Goal: Task Accomplishment & Management: Manage account settings

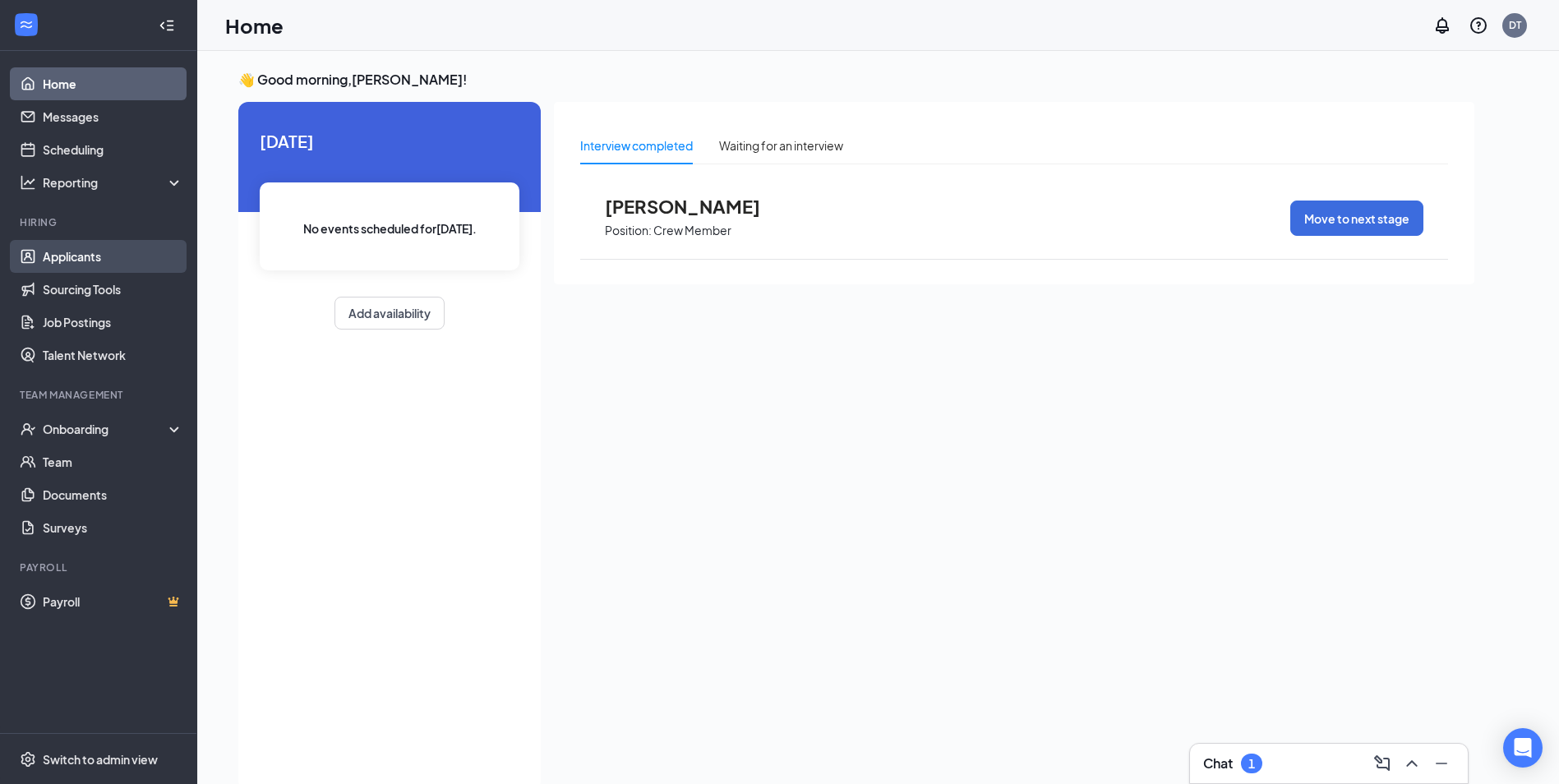
click at [72, 268] on link "Applicants" at bounding box center [113, 256] width 141 height 33
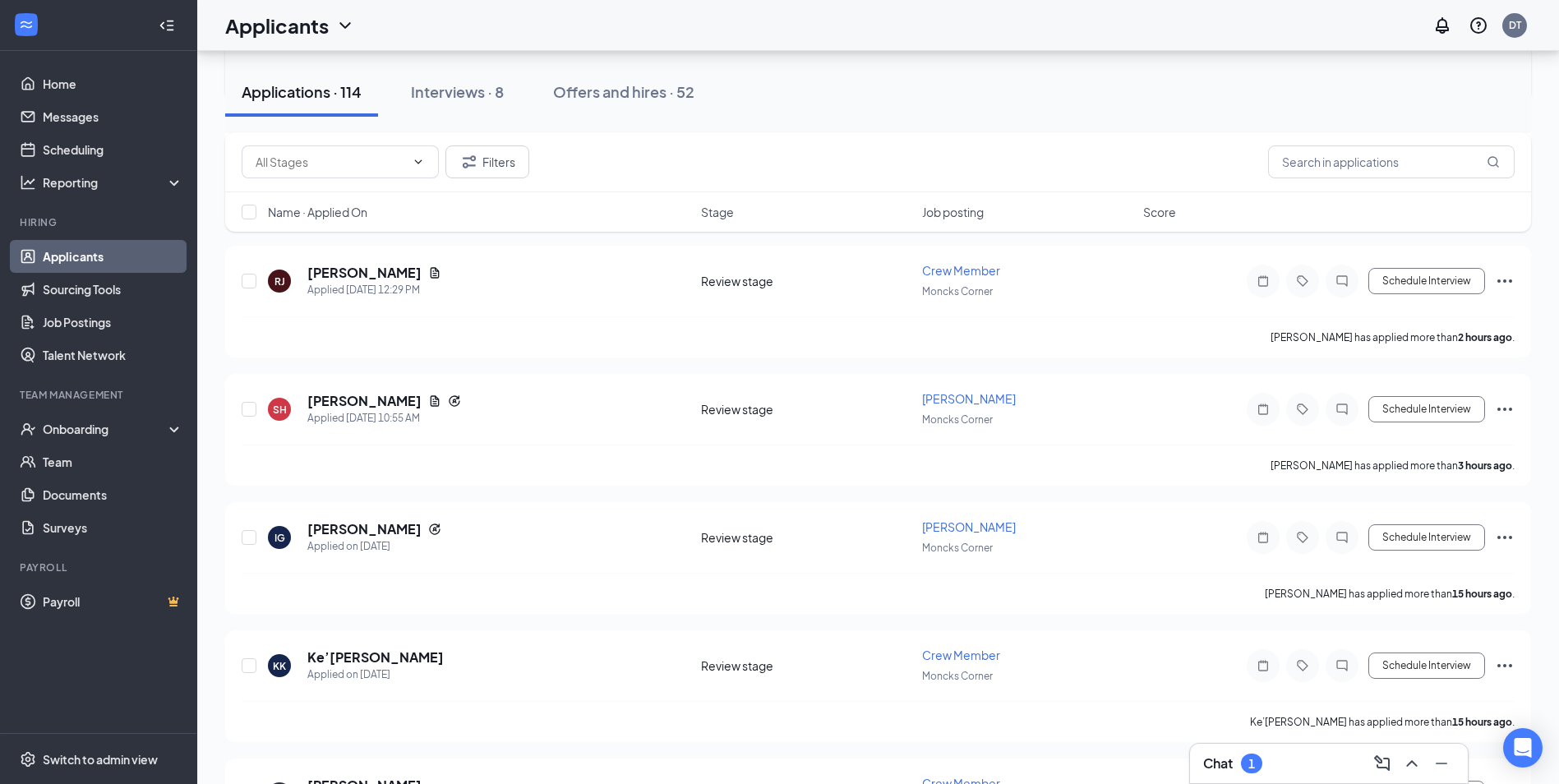
scroll to position [493, 0]
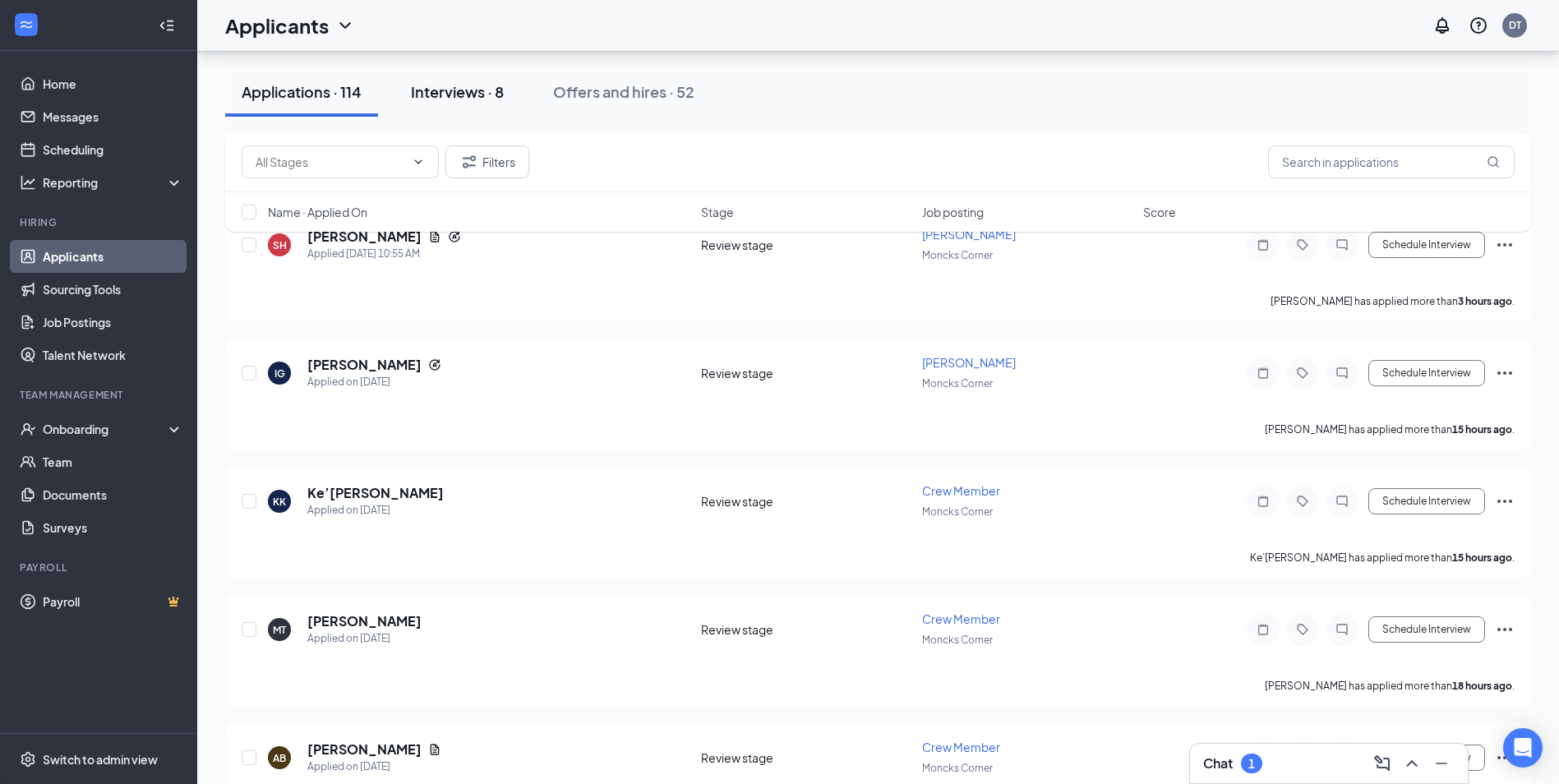
click at [442, 87] on div "Interviews · 8" at bounding box center [458, 91] width 93 height 20
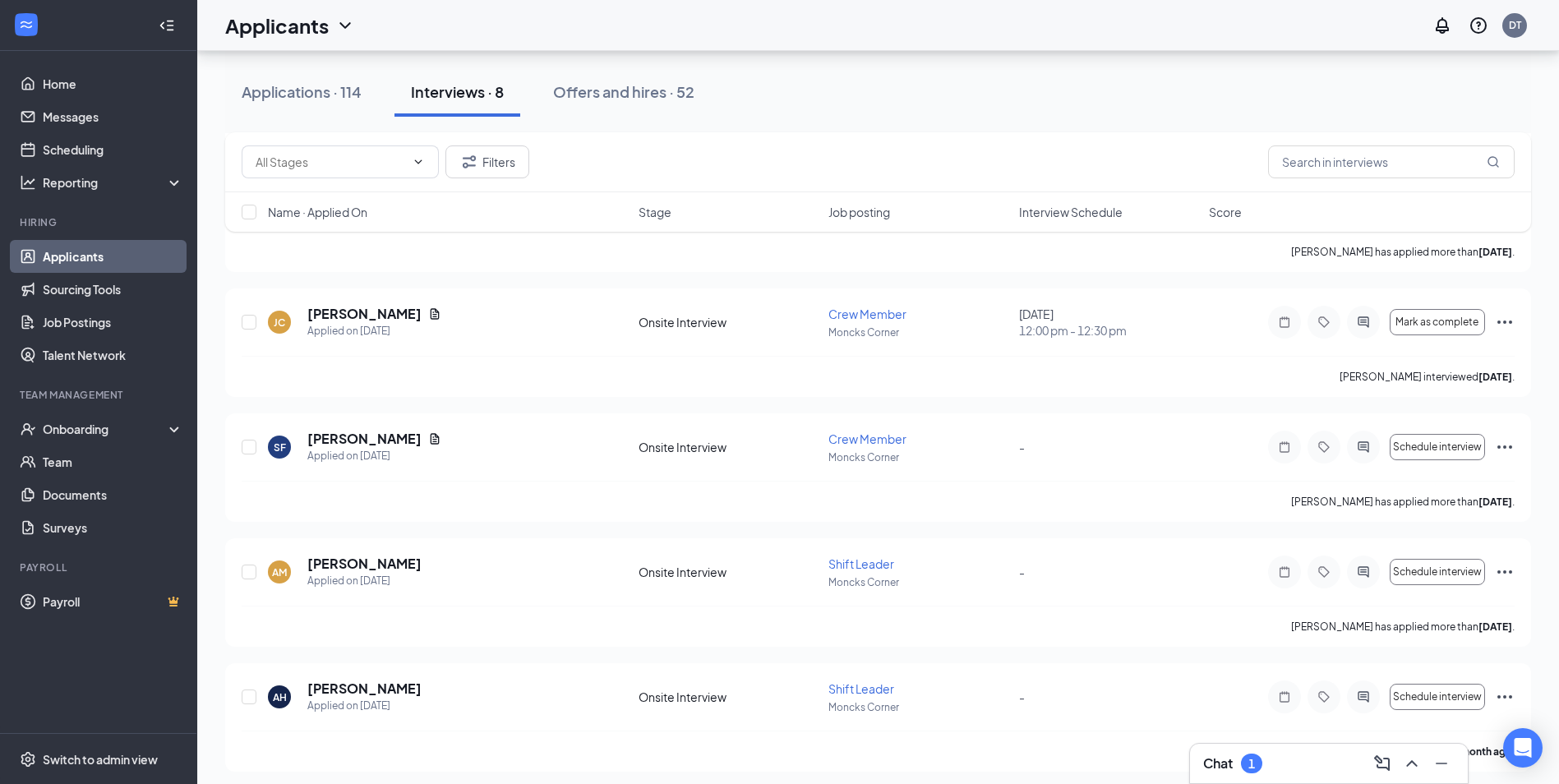
scroll to position [536, 0]
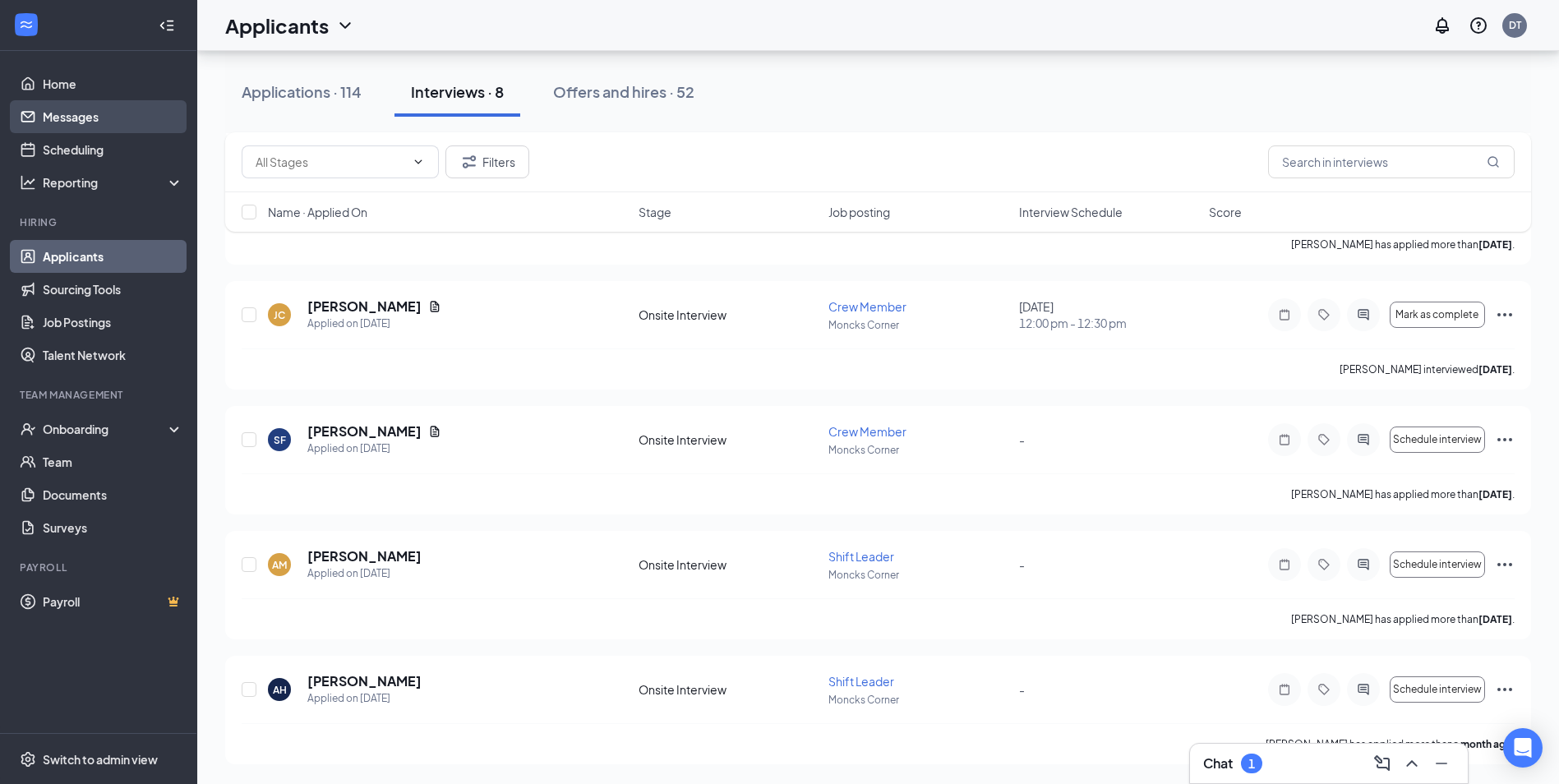
click at [110, 100] on link "Messages" at bounding box center [113, 117] width 141 height 33
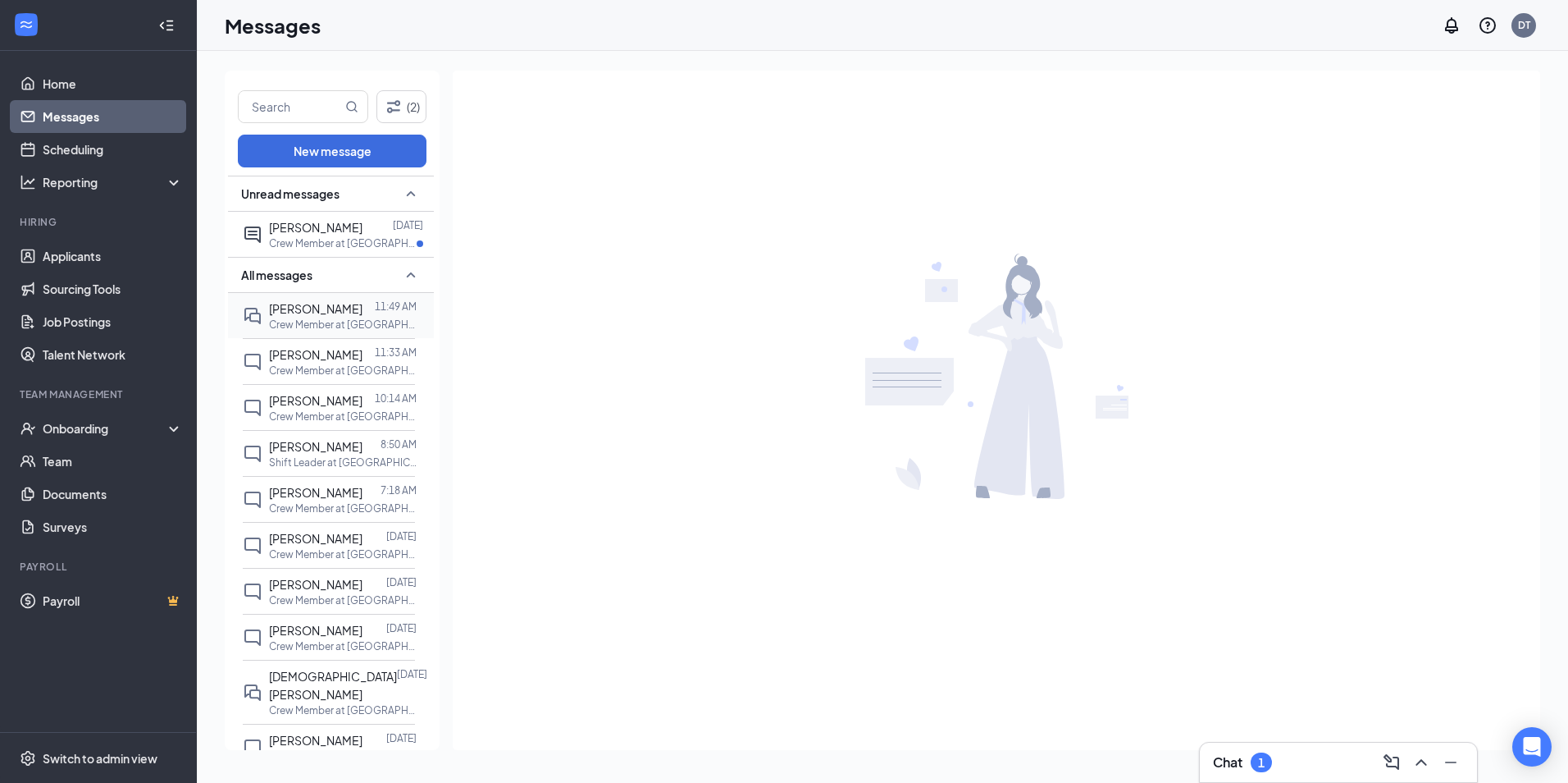
click at [294, 306] on span "[PERSON_NAME]" at bounding box center [315, 308] width 93 height 15
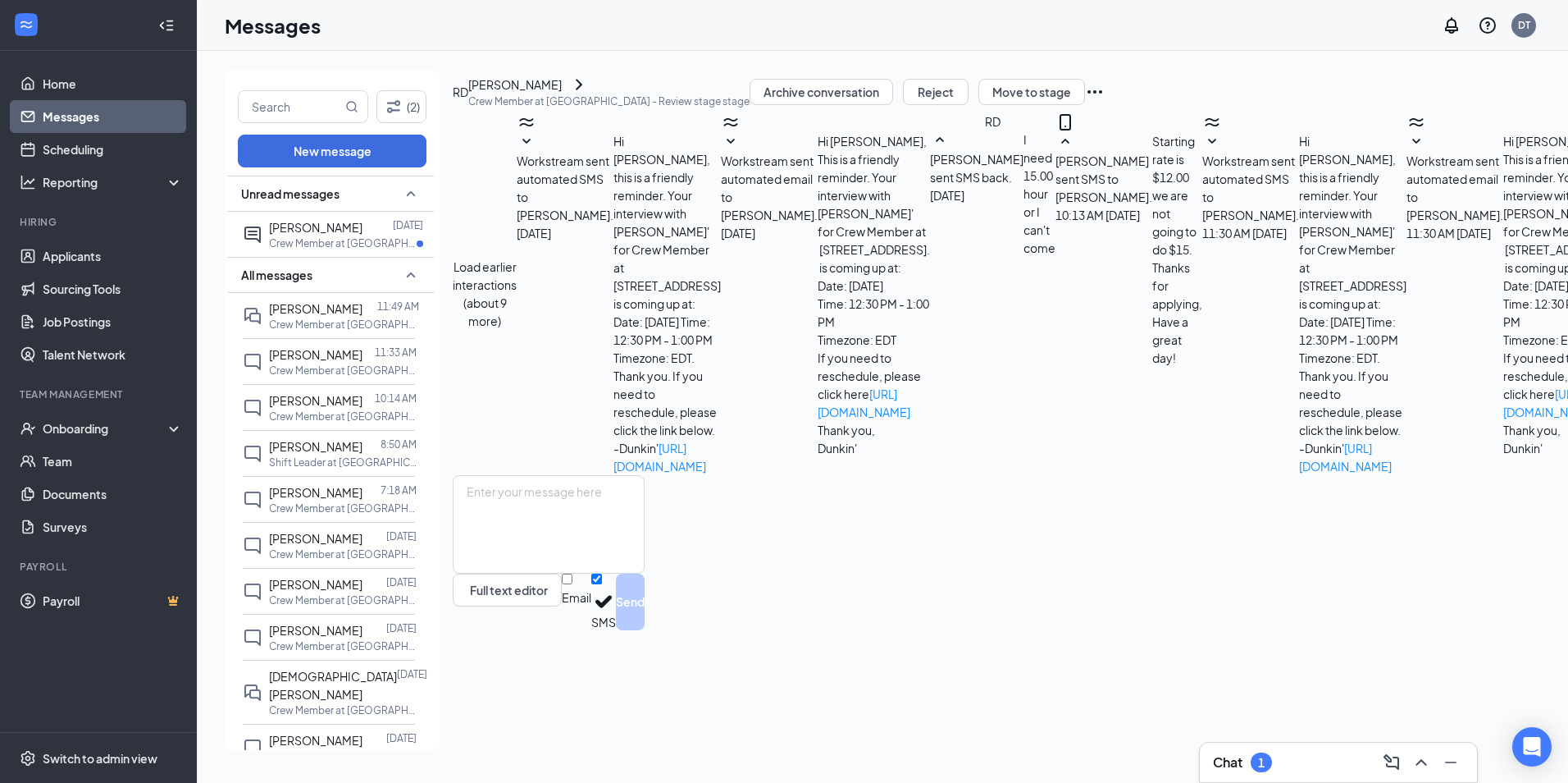
scroll to position [253, 0]
click at [534, 93] on div "[PERSON_NAME]" at bounding box center [515, 84] width 93 height 18
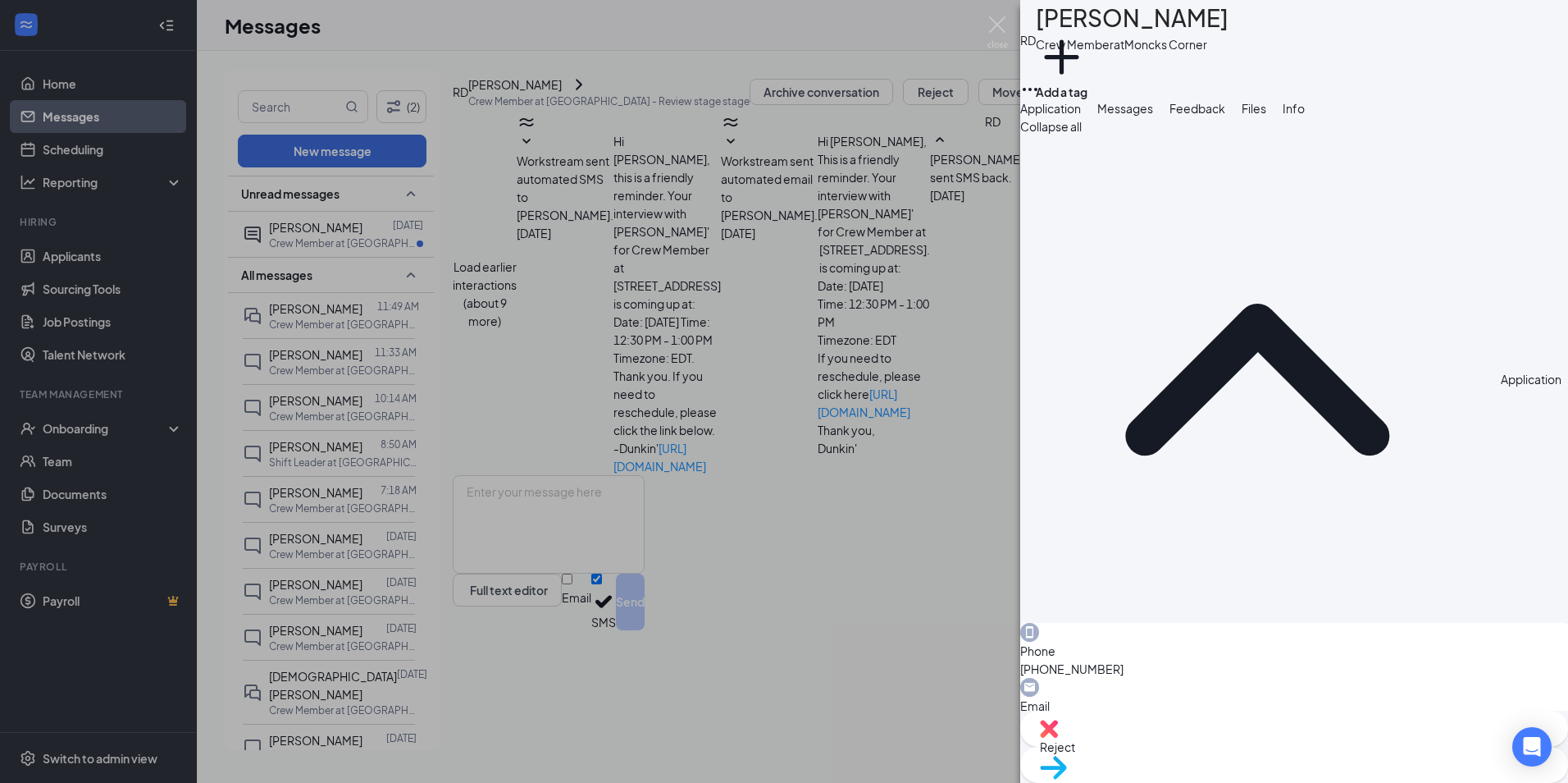
click at [1216, 748] on span "Reject" at bounding box center [1294, 746] width 508 height 18
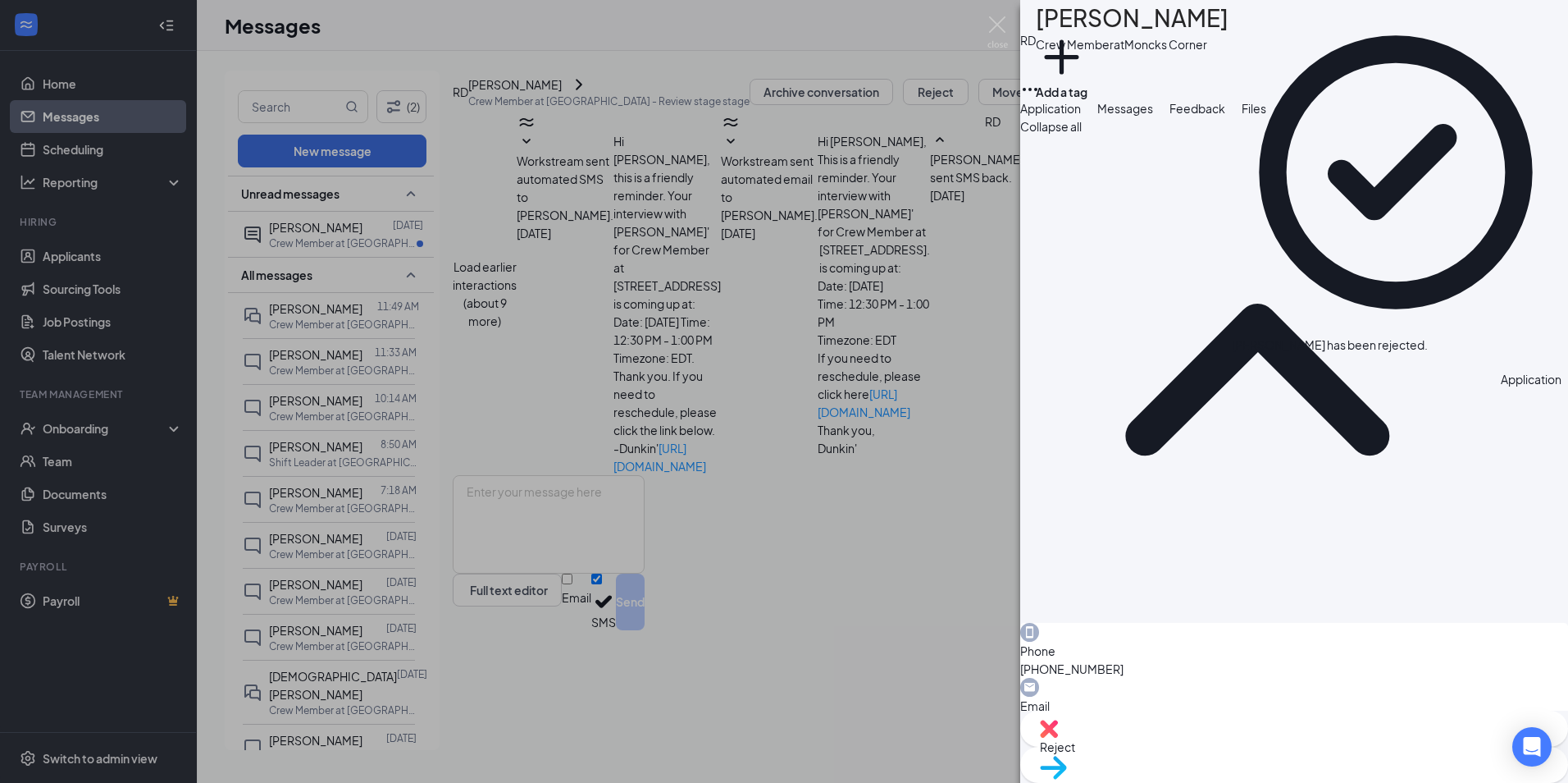
click at [67, 89] on div "[PERSON_NAME] Crew Member at [GEOGRAPHIC_DATA] Add a tag Application Messages F…" at bounding box center [784, 391] width 1568 height 783
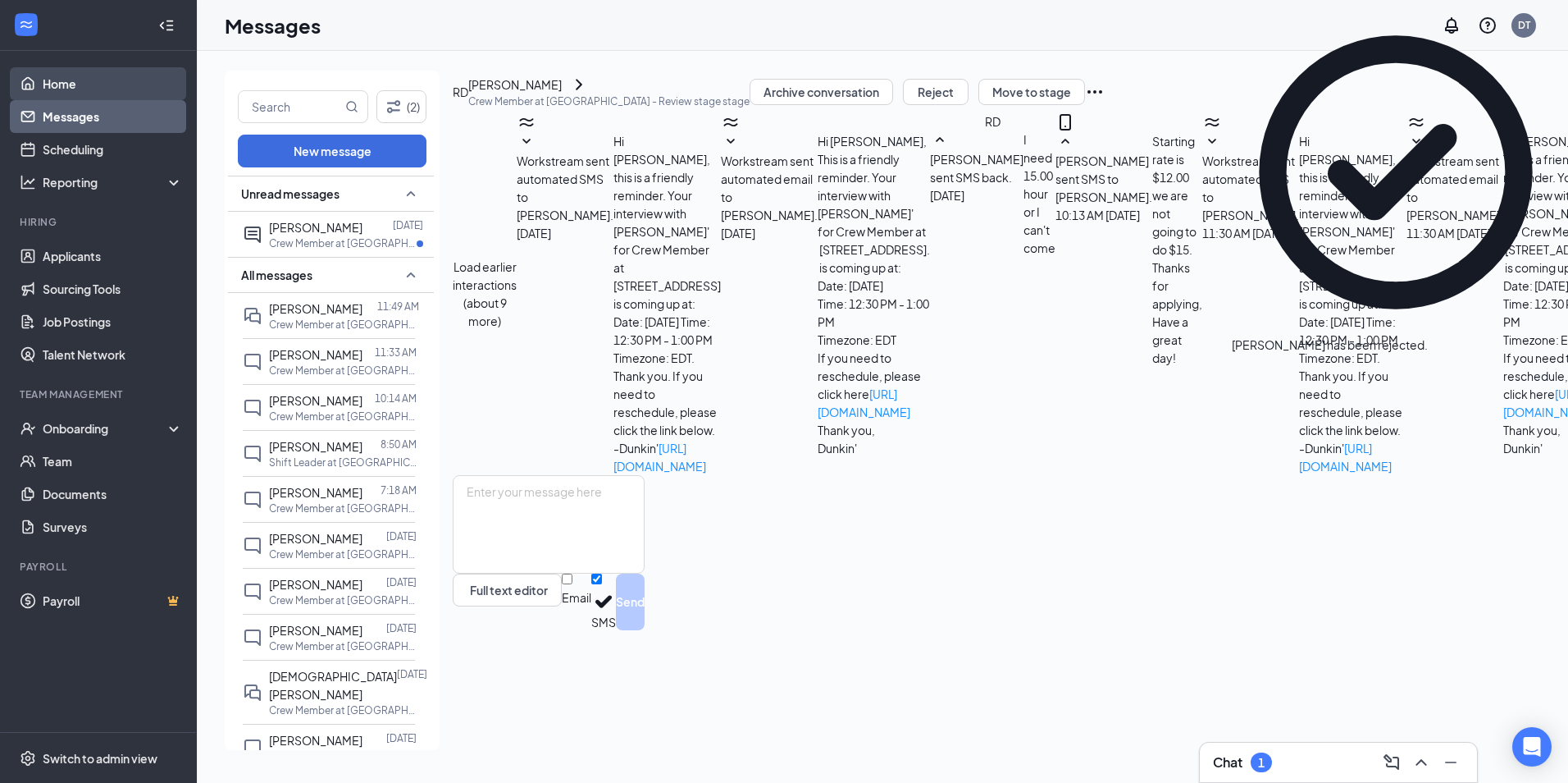
click at [67, 89] on link "Home" at bounding box center [112, 83] width 141 height 33
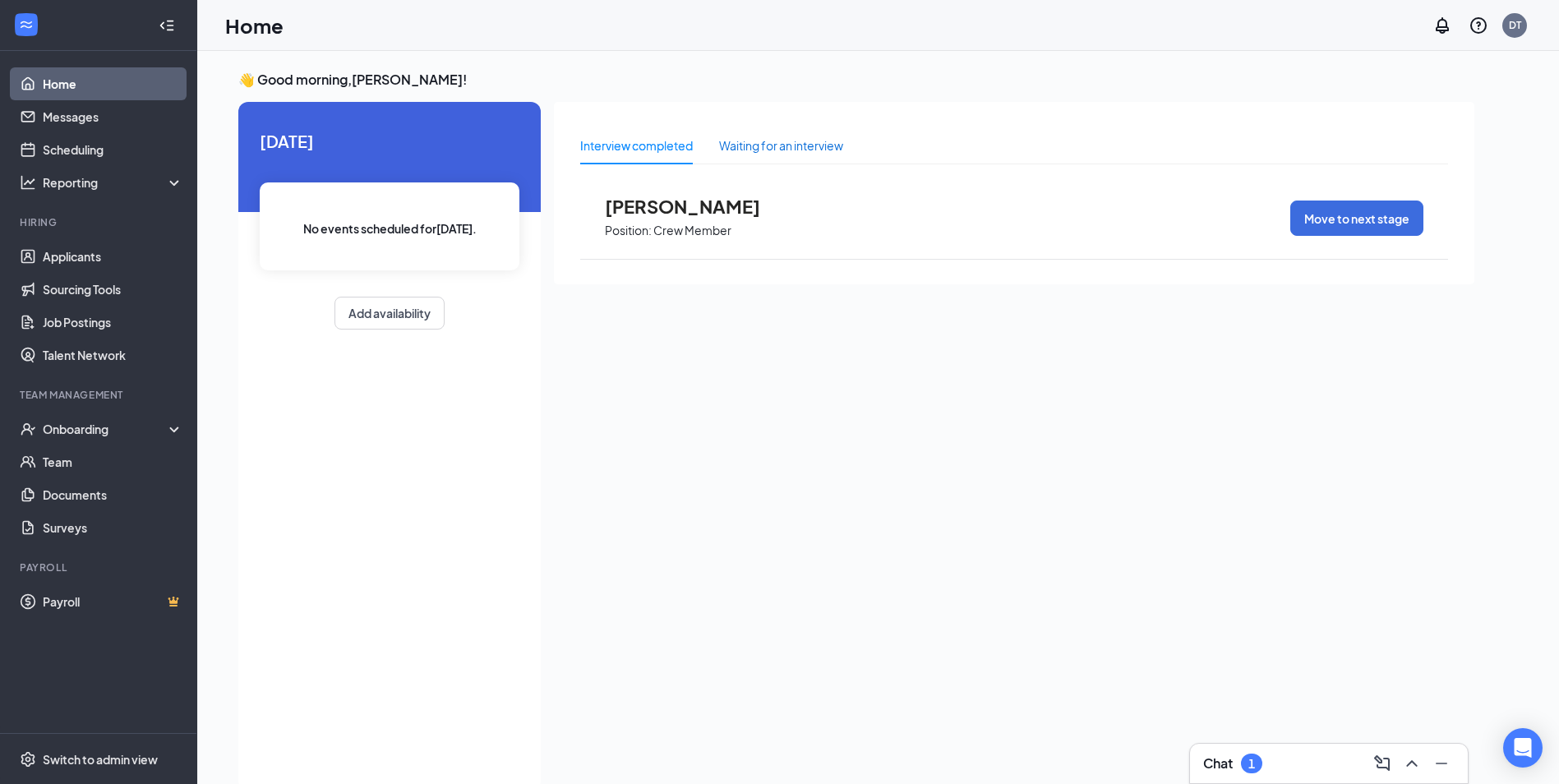
click at [769, 149] on div "Waiting for an interview" at bounding box center [781, 145] width 124 height 18
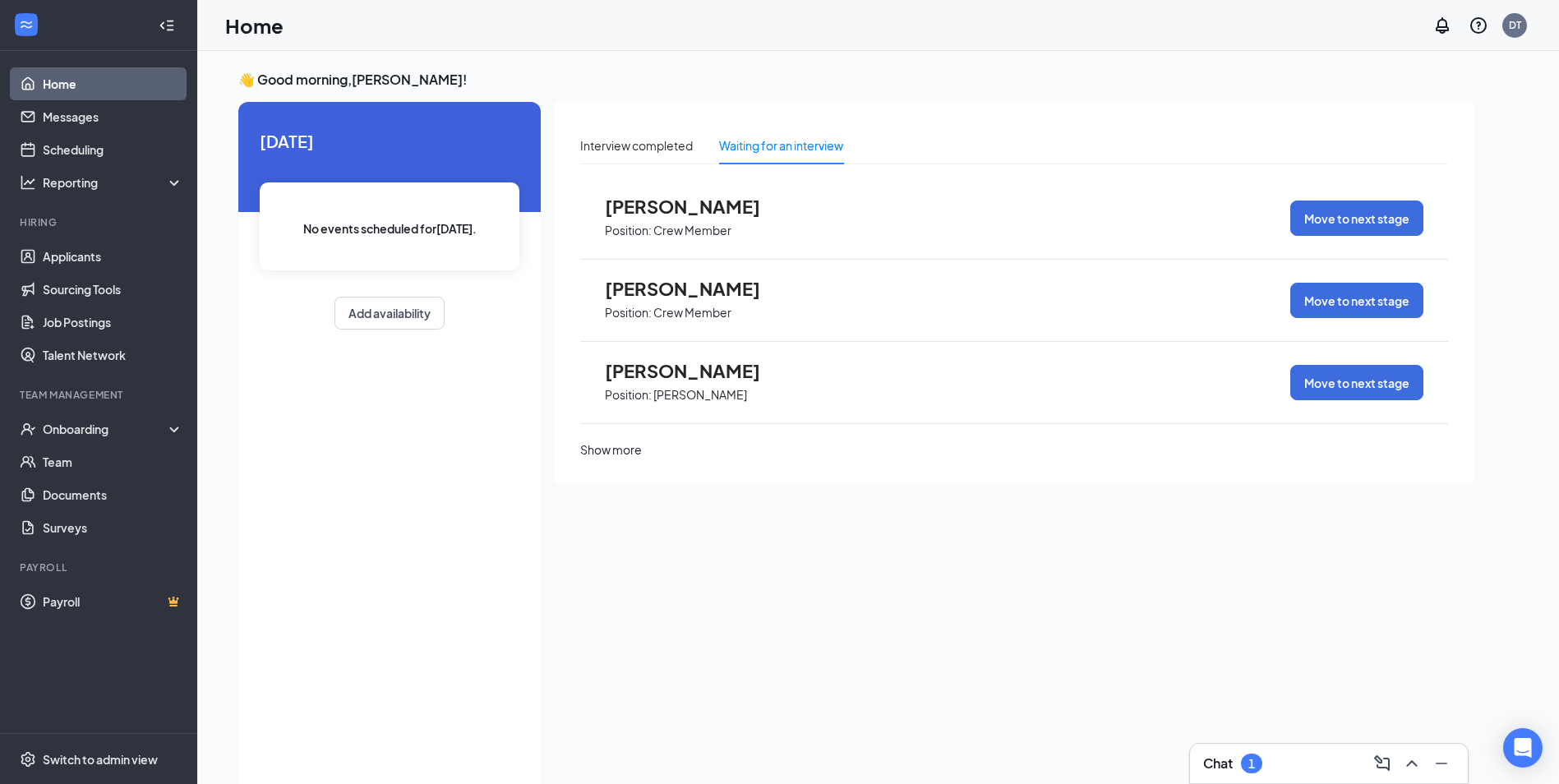
click at [641, 459] on div "Show more" at bounding box center [610, 449] width 61 height 18
click at [669, 229] on p "Crew Member" at bounding box center [692, 230] width 78 height 16
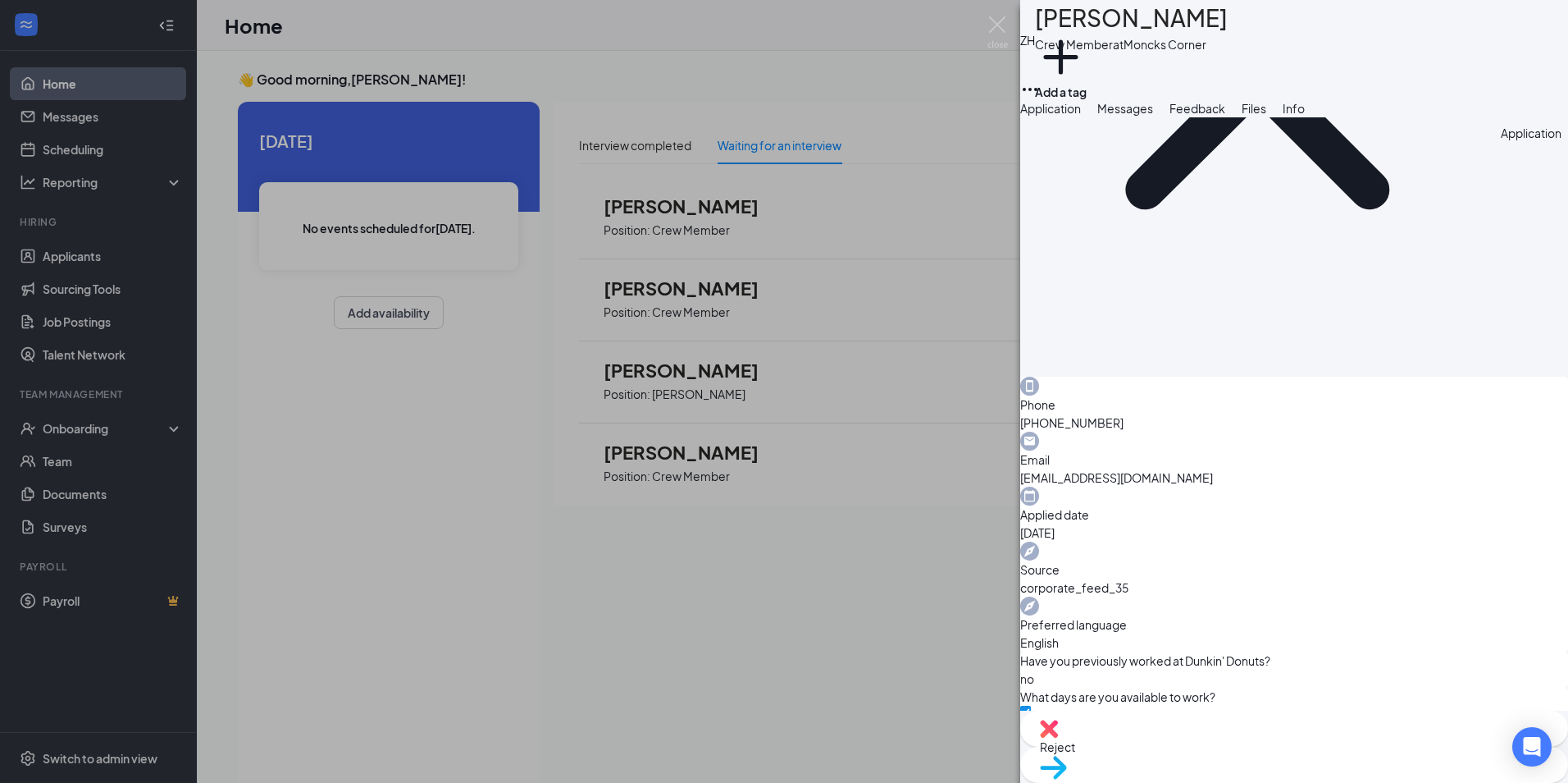
scroll to position [311, 0]
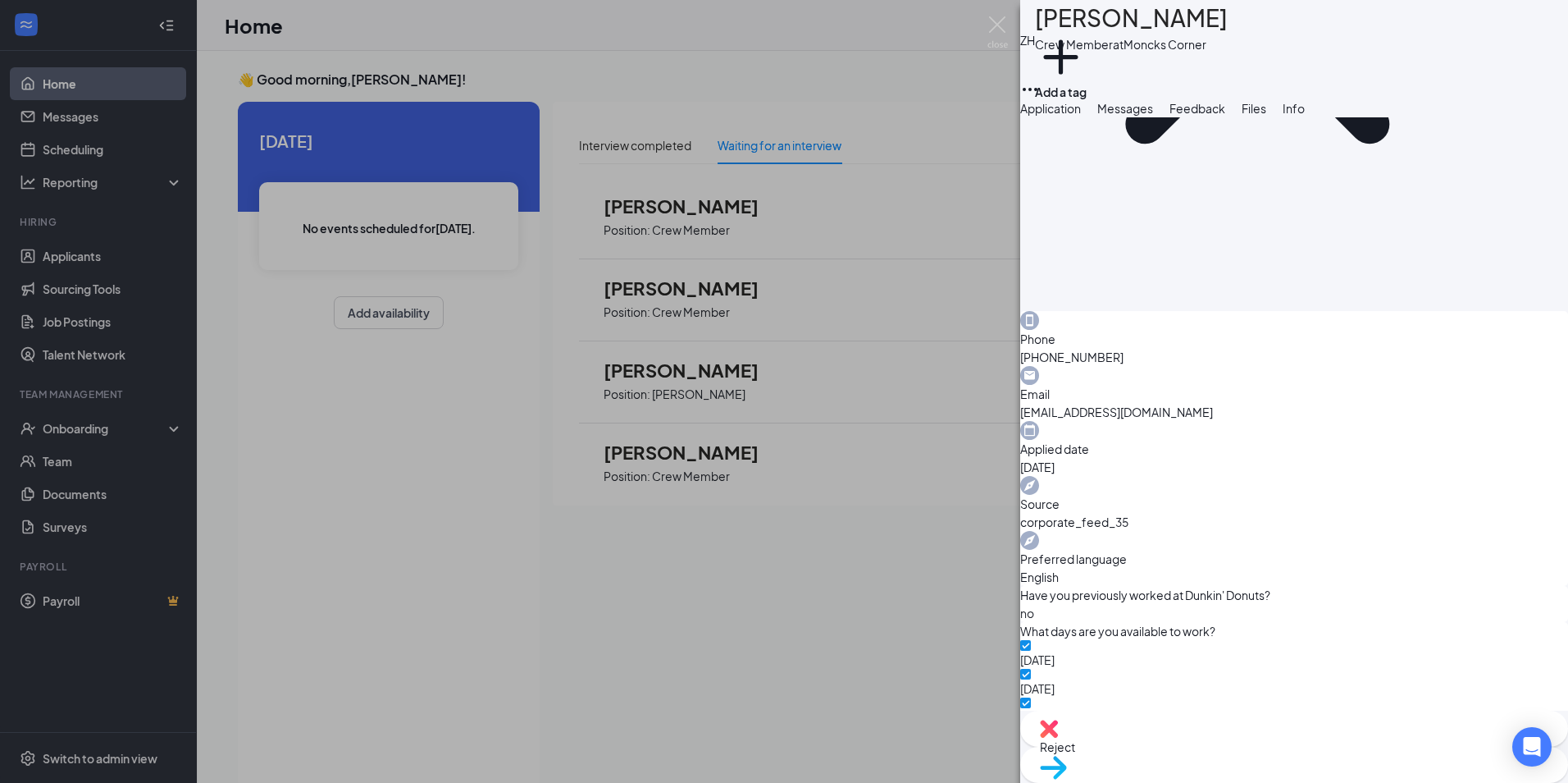
click at [1204, 754] on span "Reject" at bounding box center [1294, 746] width 508 height 18
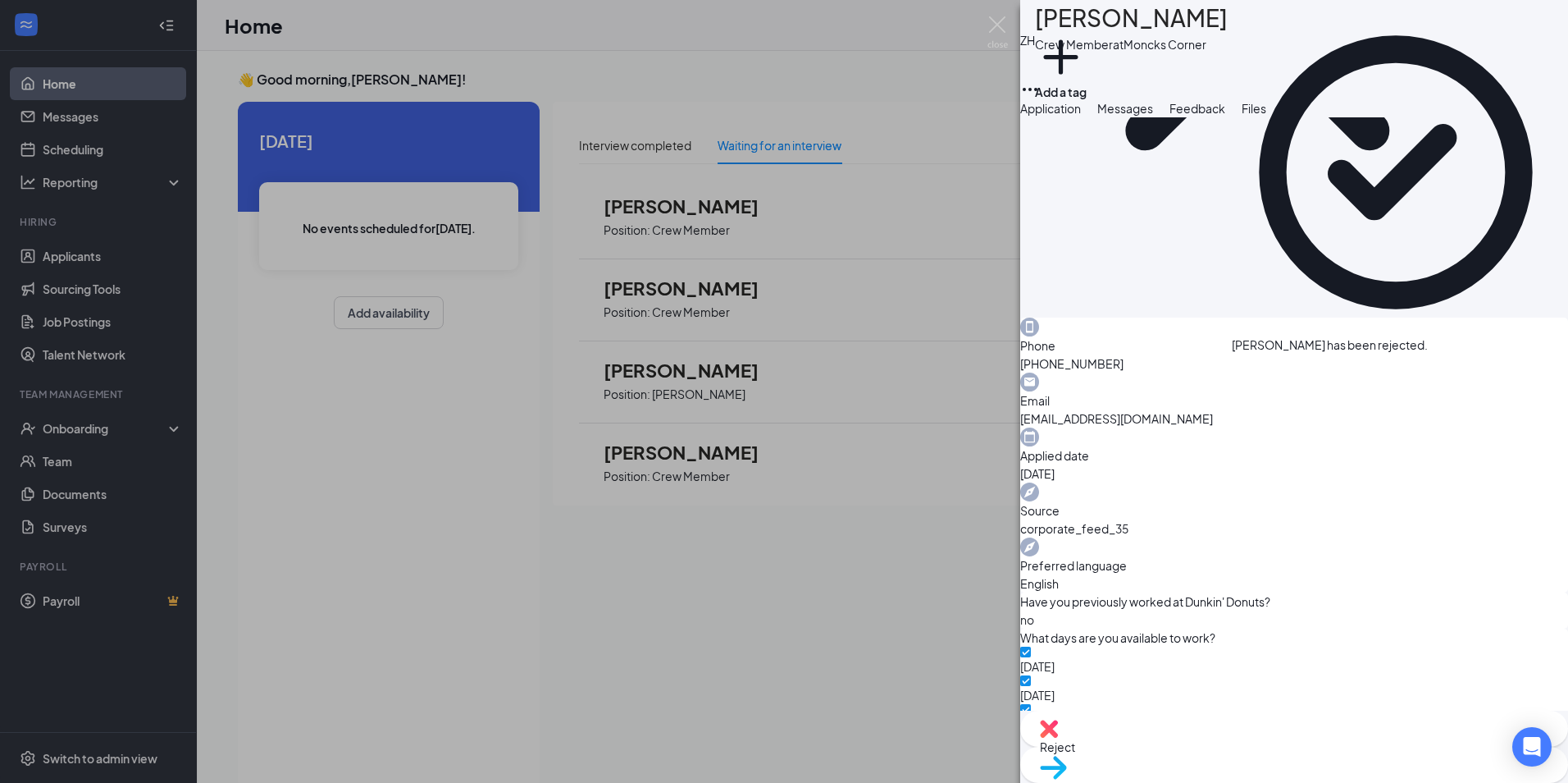
click at [733, 276] on div "ZH [PERSON_NAME] Crew Member at [GEOGRAPHIC_DATA] Add a tag Application Message…" at bounding box center [784, 391] width 1568 height 783
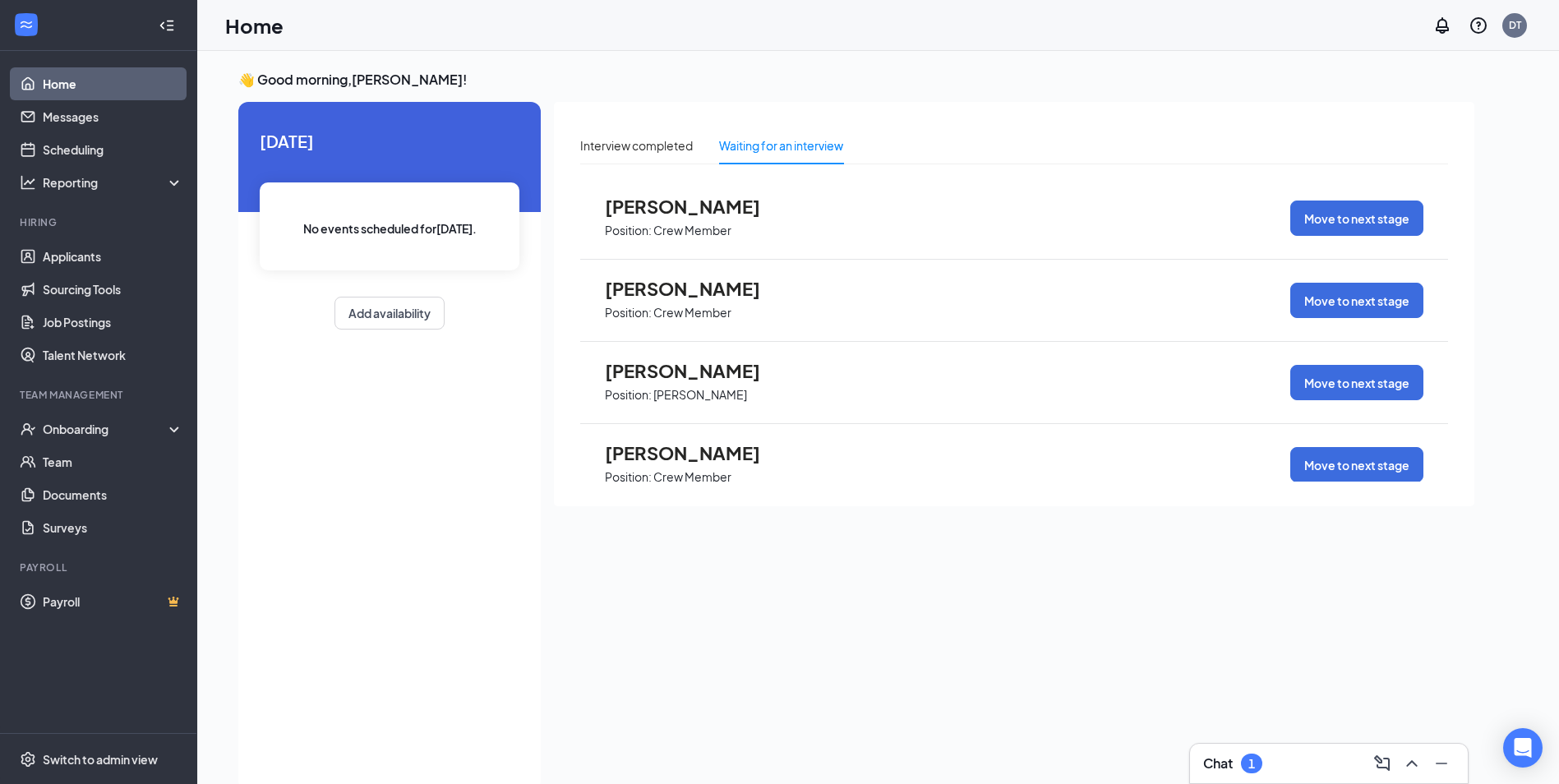
click at [735, 286] on span "[PERSON_NAME]" at bounding box center [695, 289] width 181 height 21
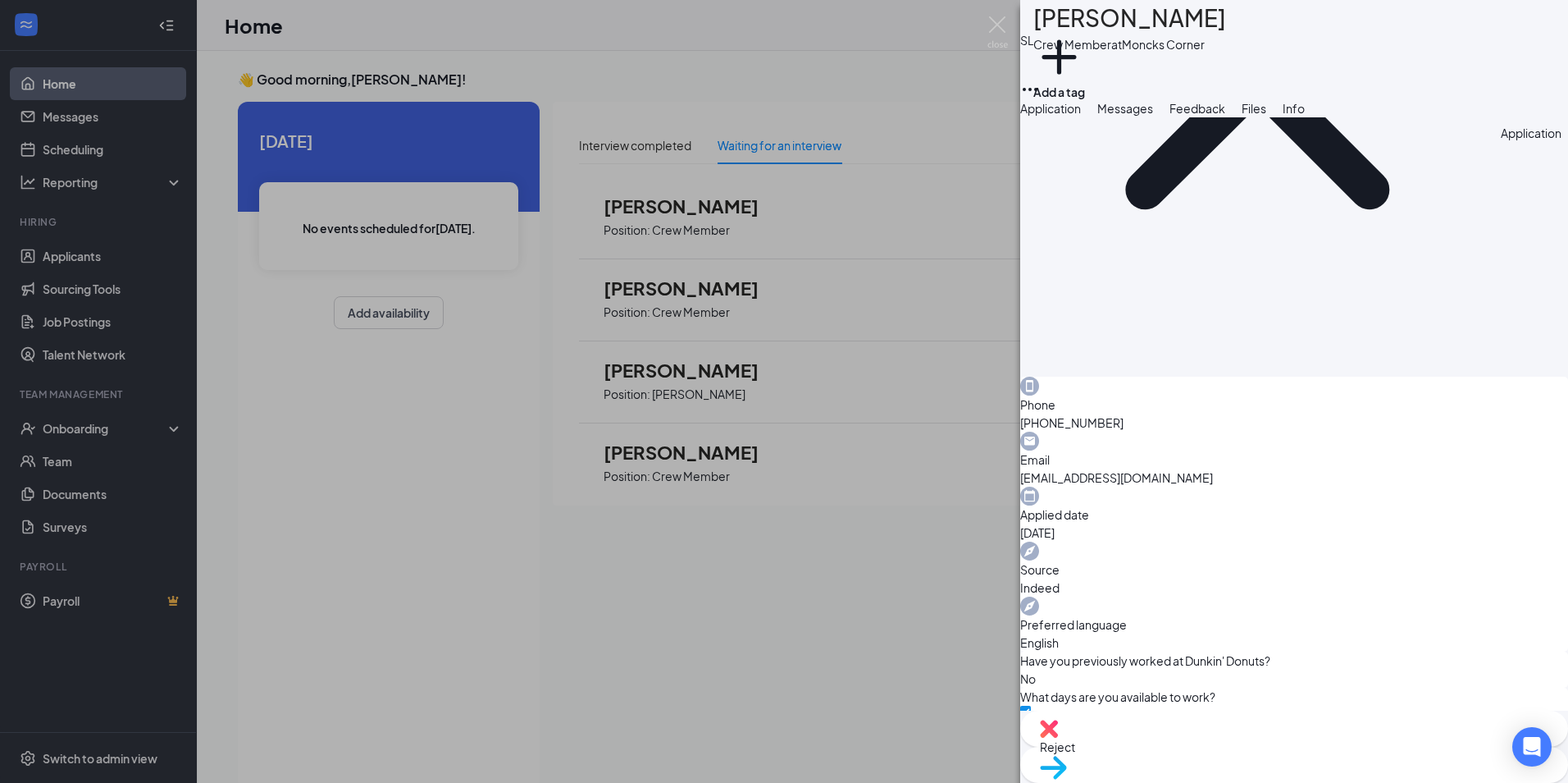
scroll to position [402, 0]
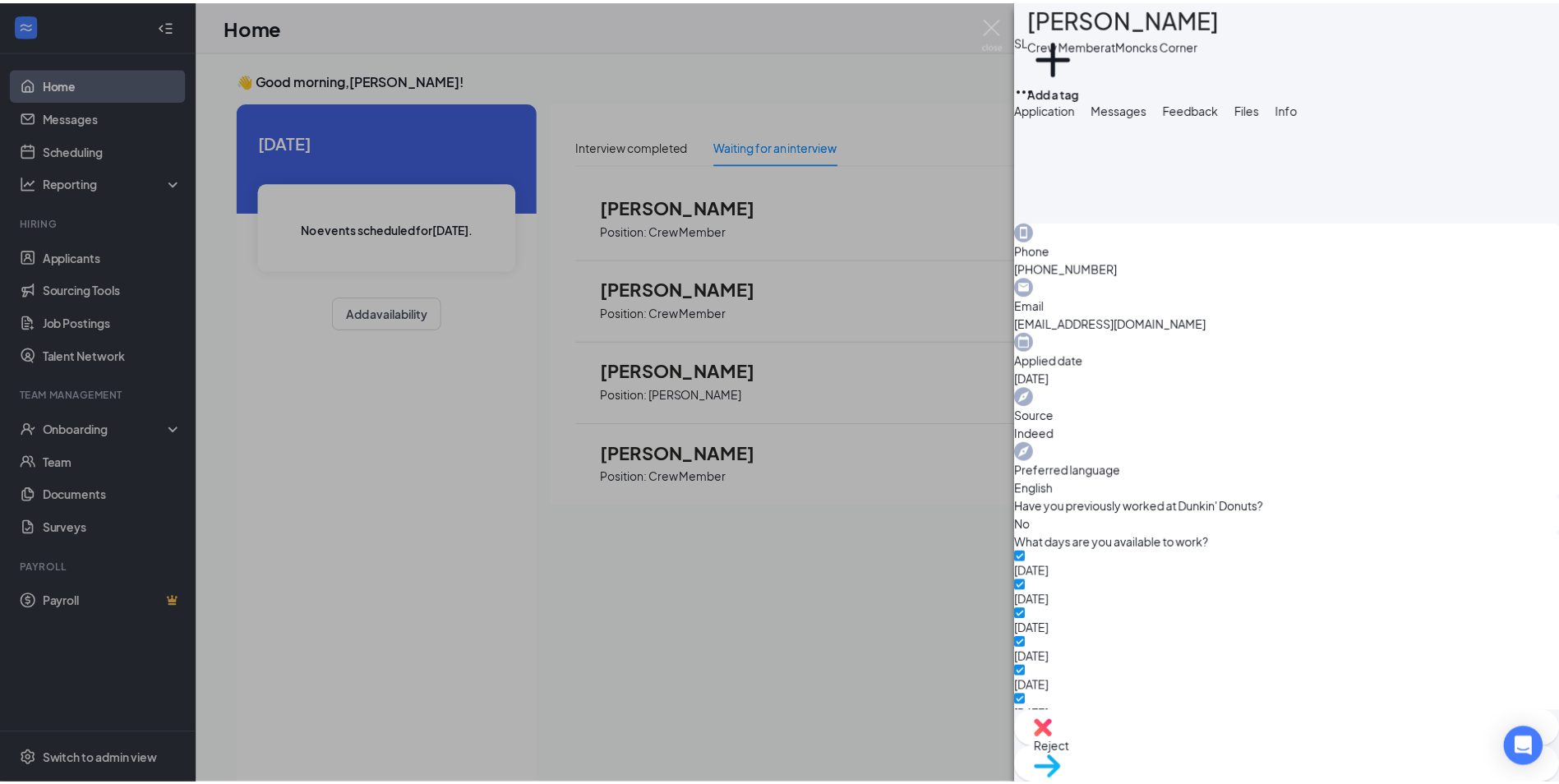
scroll to position [395, 0]
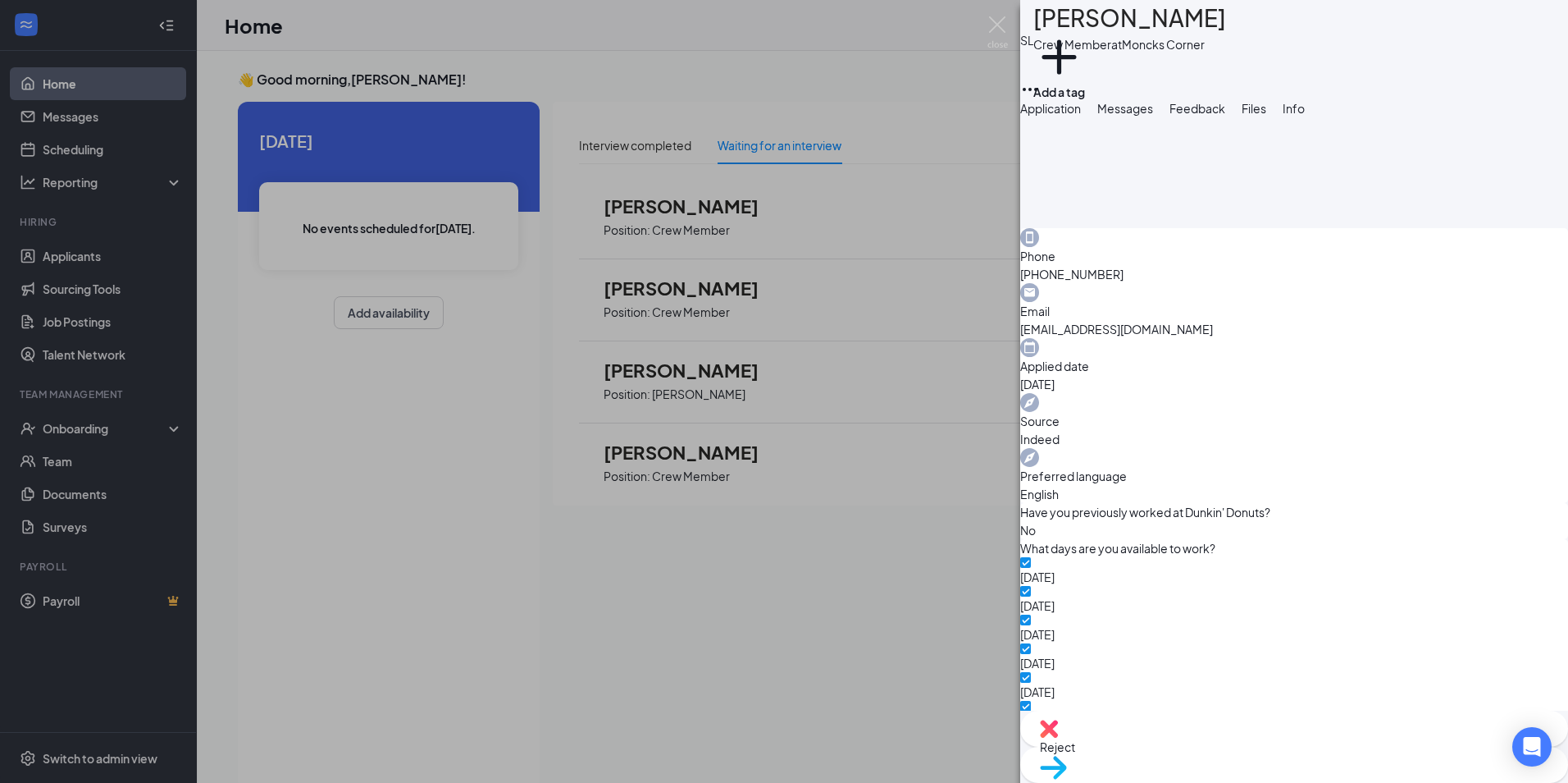
click at [1378, 779] on span "Move to stage" at bounding box center [1294, 788] width 508 height 18
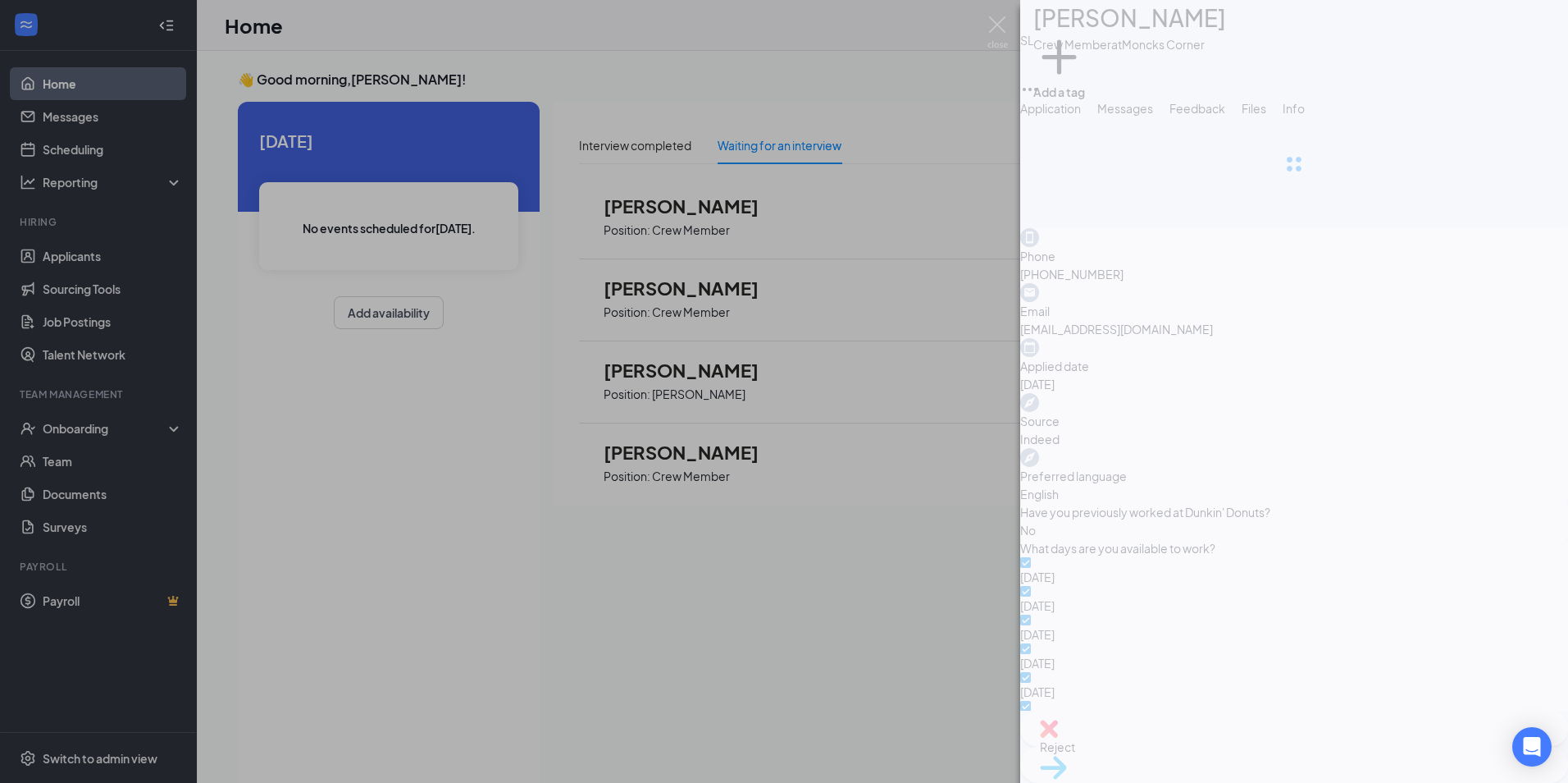
type input "Onsite Interview (next stage)"
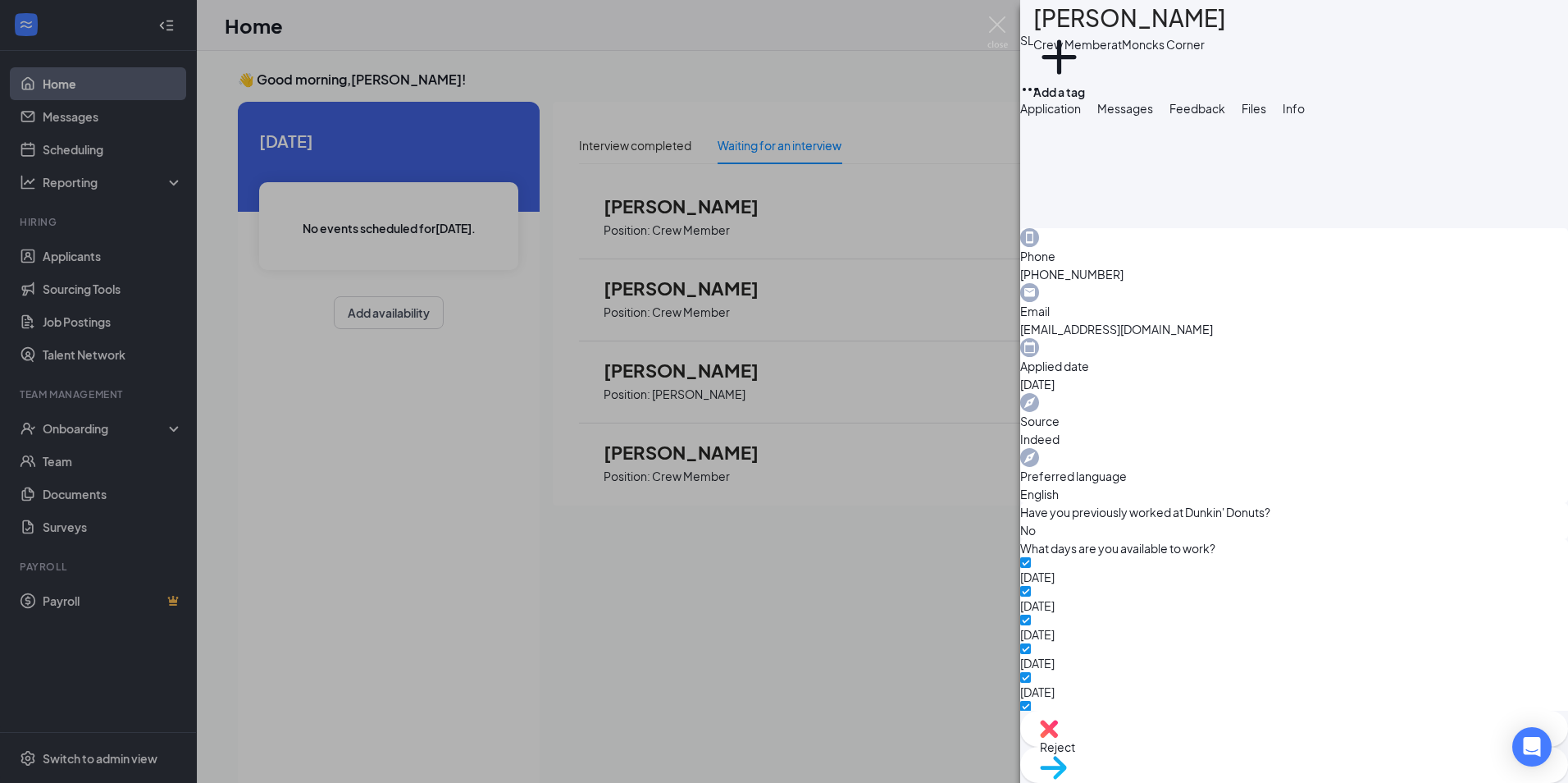
click at [35, 79] on div "SL [PERSON_NAME] Member at [GEOGRAPHIC_DATA] Add a tag Application Messages Fee…" at bounding box center [784, 391] width 1568 height 783
